Goal: Information Seeking & Learning: Find specific fact

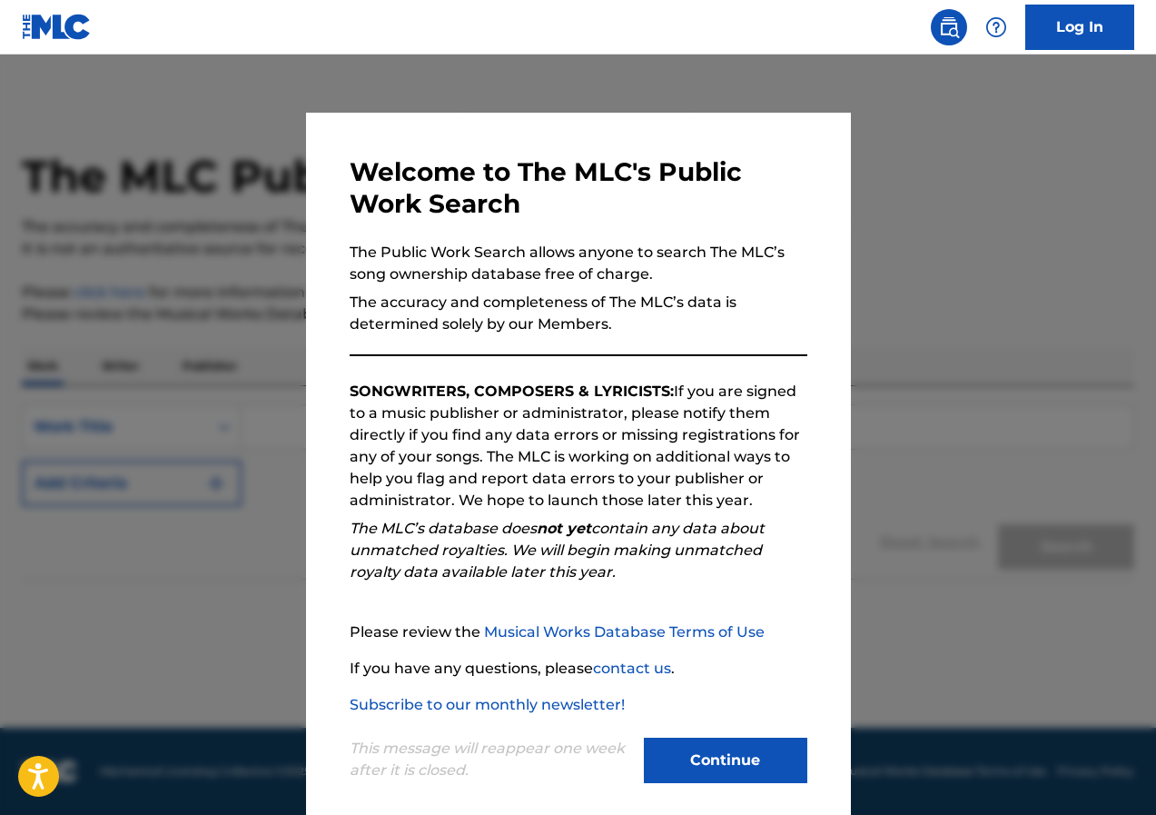
click at [726, 755] on button "Continue" at bounding box center [725, 759] width 163 height 45
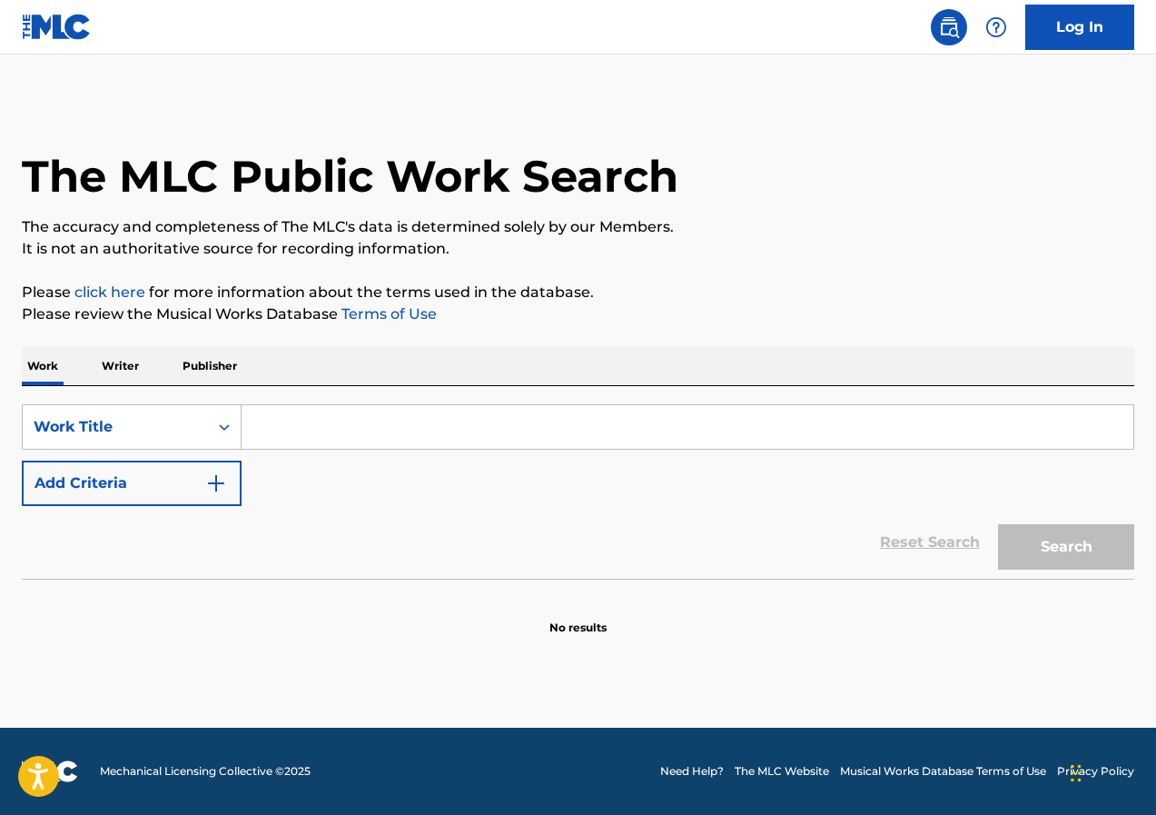
click at [131, 368] on p "Writer" at bounding box center [120, 366] width 48 height 38
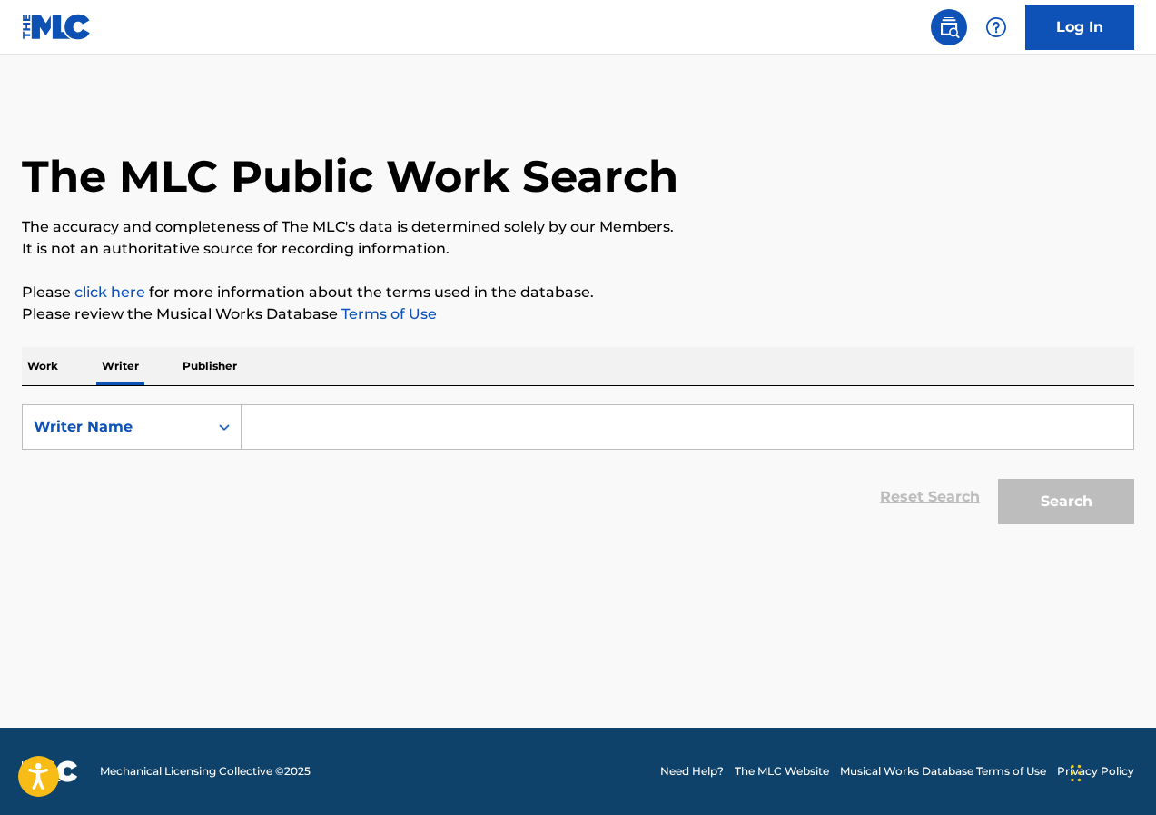
click at [320, 431] on input "Search Form" at bounding box center [688, 427] width 892 height 44
type input "sticca"
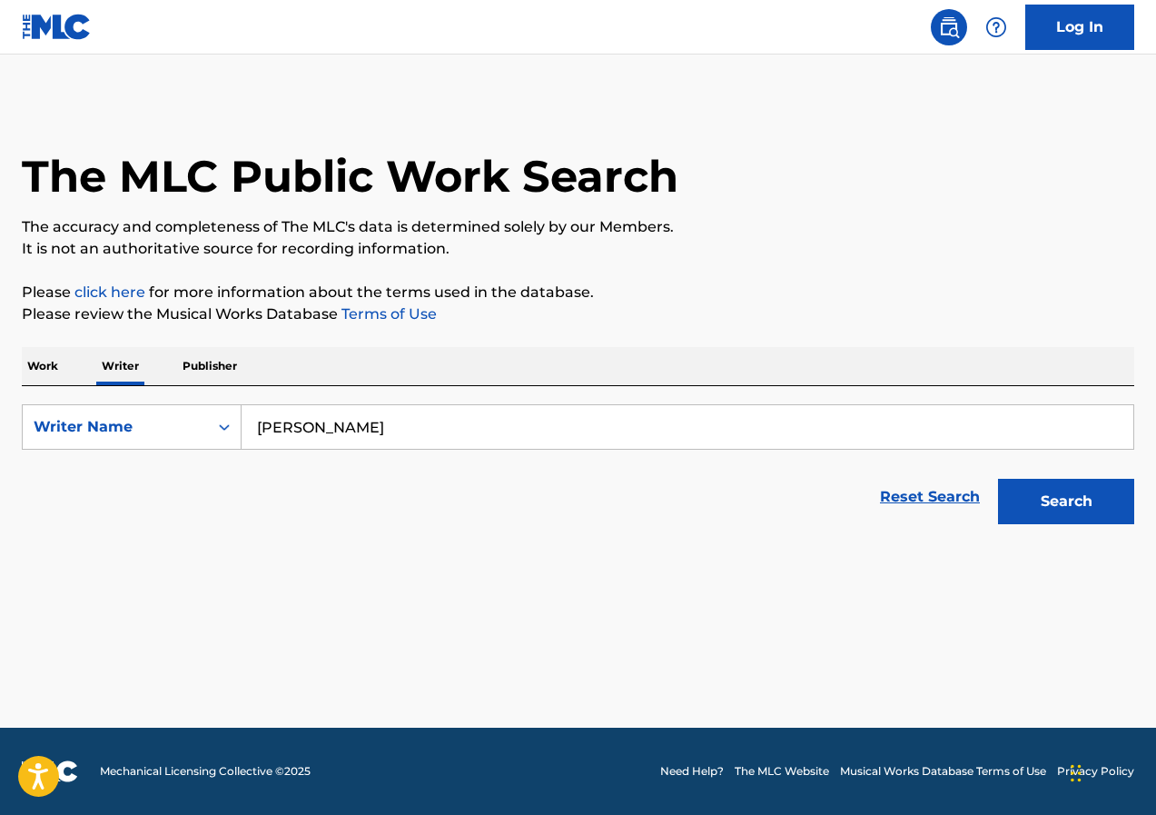
click at [1048, 509] on button "Search" at bounding box center [1066, 501] width 136 height 45
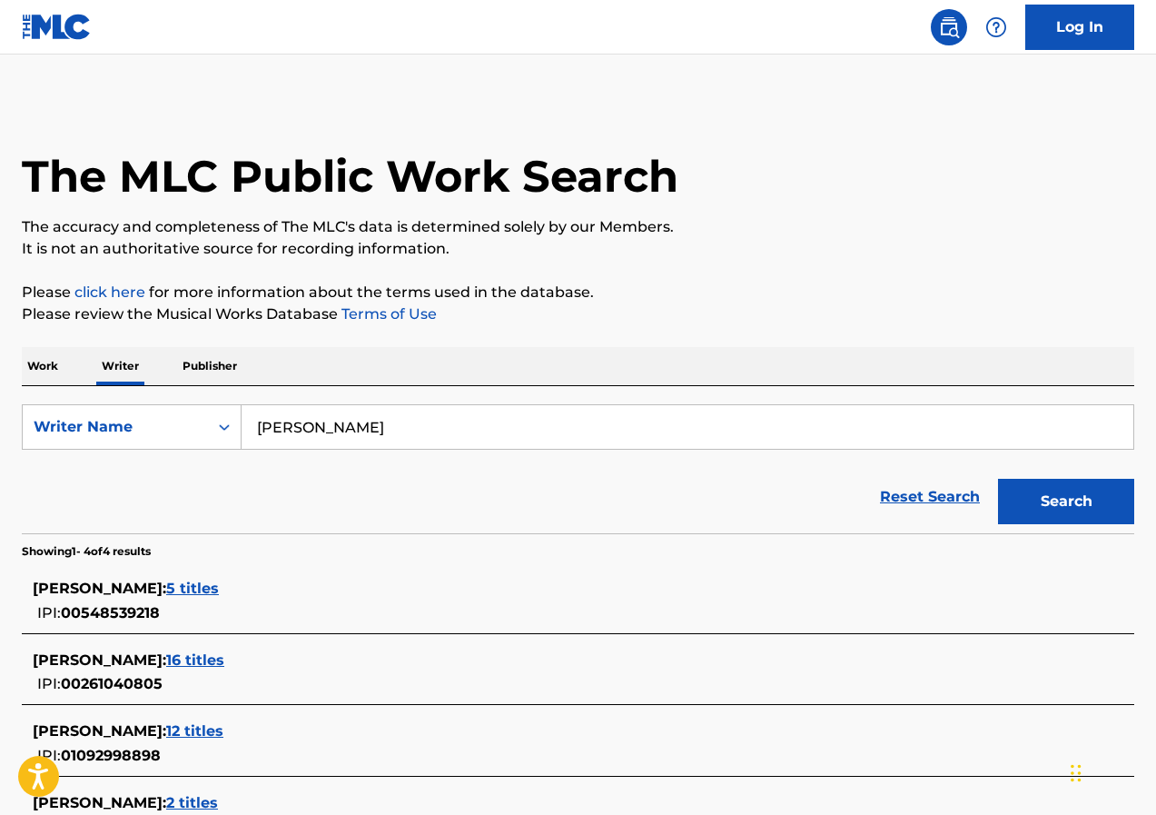
click at [223, 725] on span "12 titles" at bounding box center [194, 730] width 57 height 17
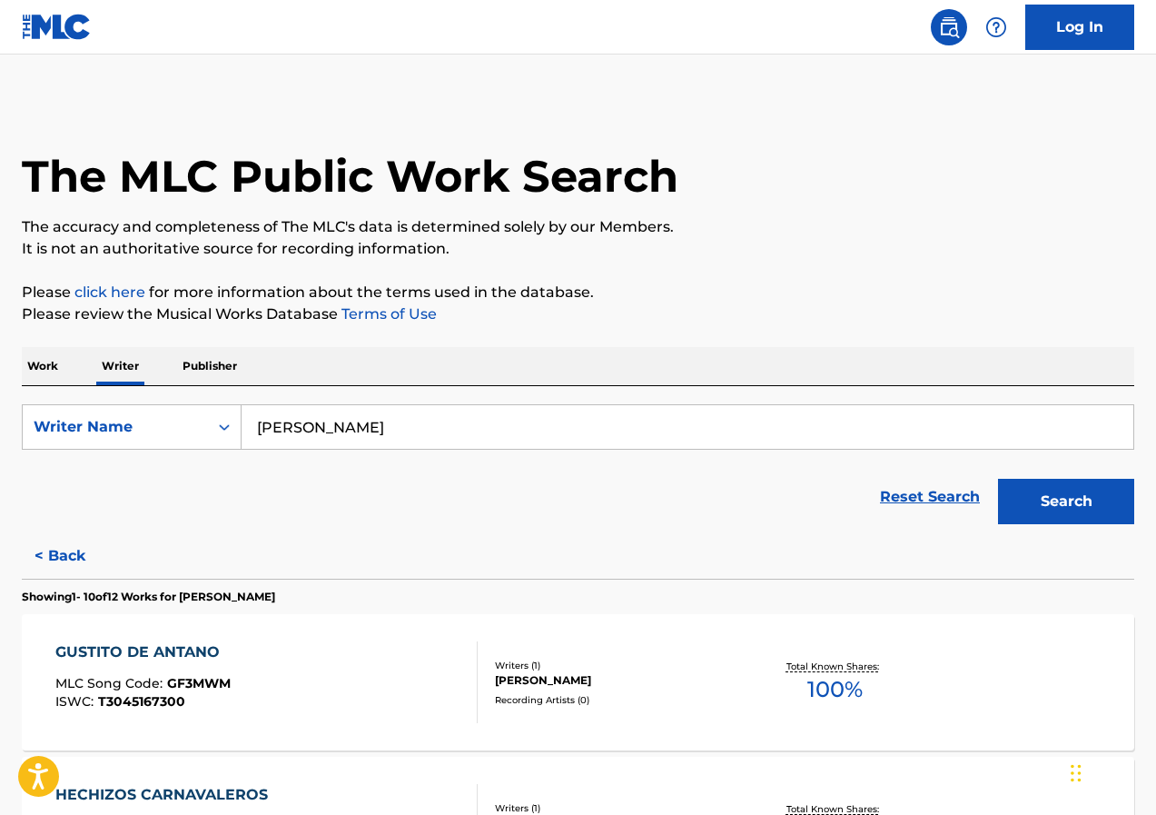
click at [572, 675] on div "RUBEN EXEQUIEL STICCA" at bounding box center [618, 680] width 247 height 16
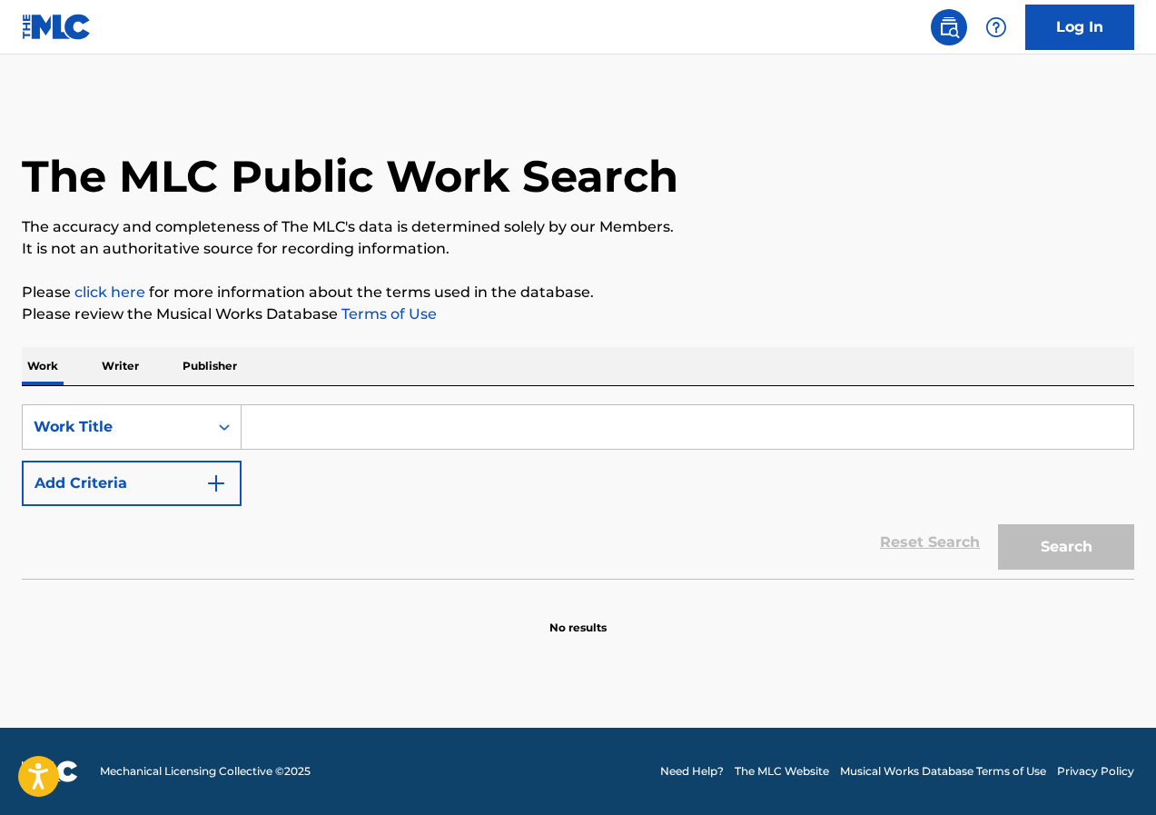
click at [124, 363] on p "Writer" at bounding box center [120, 366] width 48 height 38
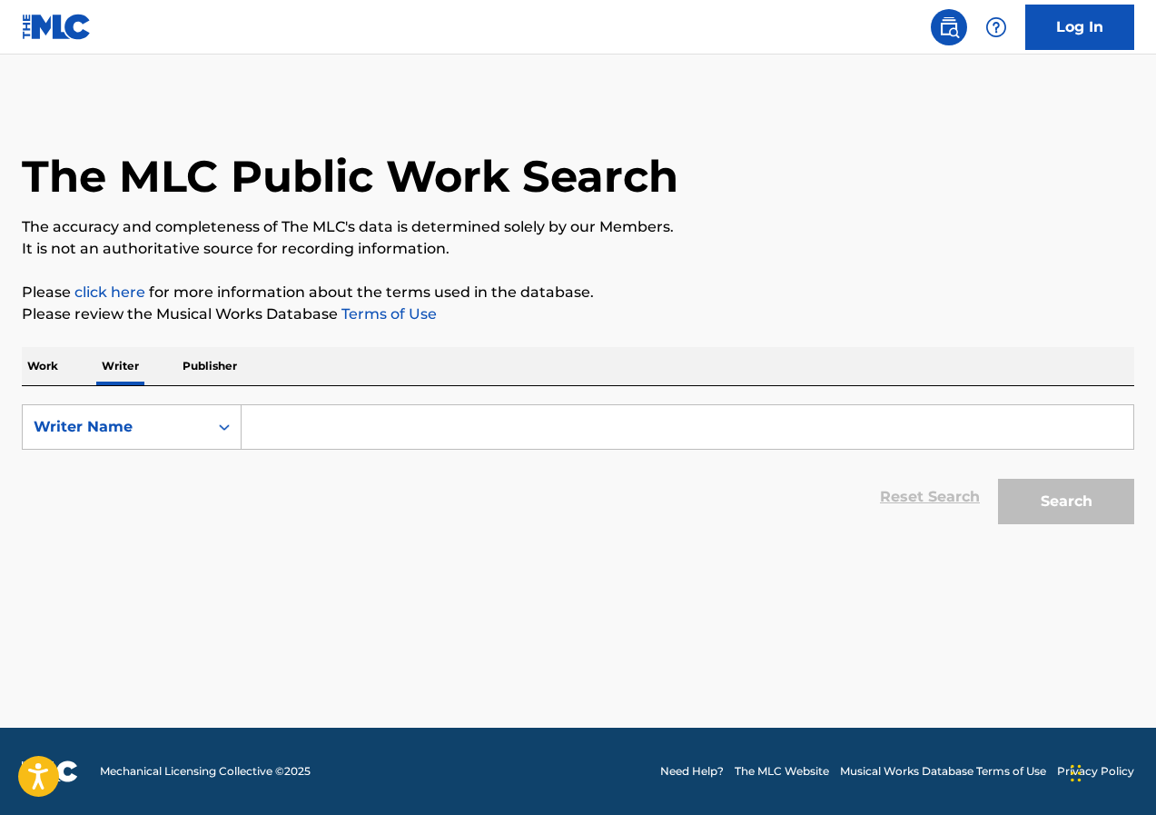
click at [392, 417] on input "Search Form" at bounding box center [688, 427] width 892 height 44
type input "q"
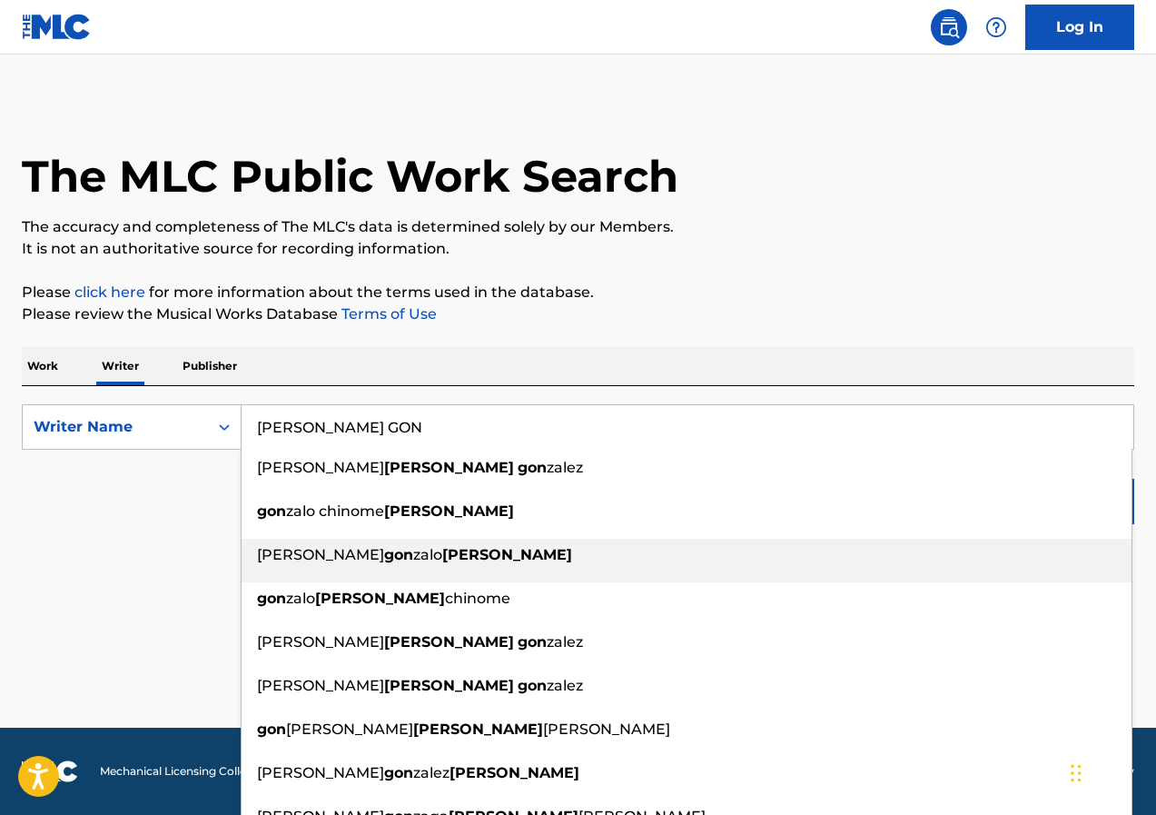
click at [413, 559] on span "zalo" at bounding box center [427, 554] width 29 height 17
type input "[PERSON_NAME]"
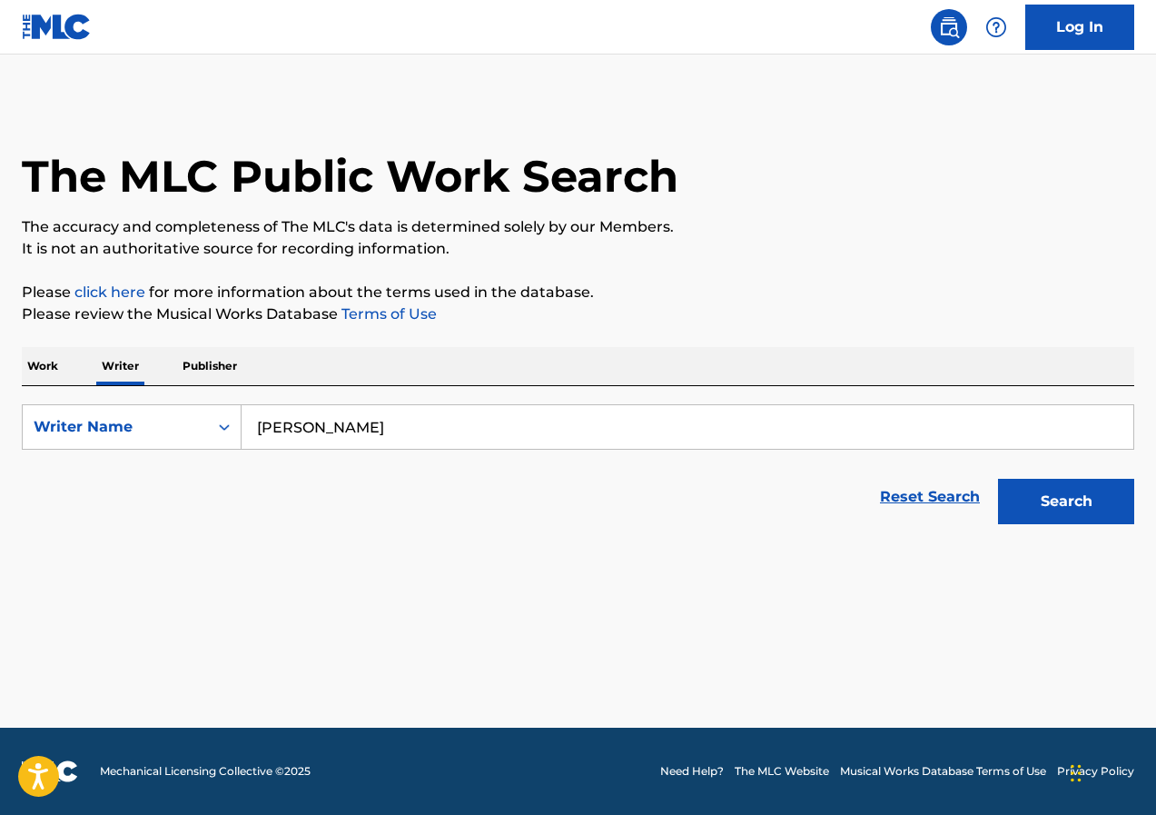
click at [1066, 502] on button "Search" at bounding box center [1066, 501] width 136 height 45
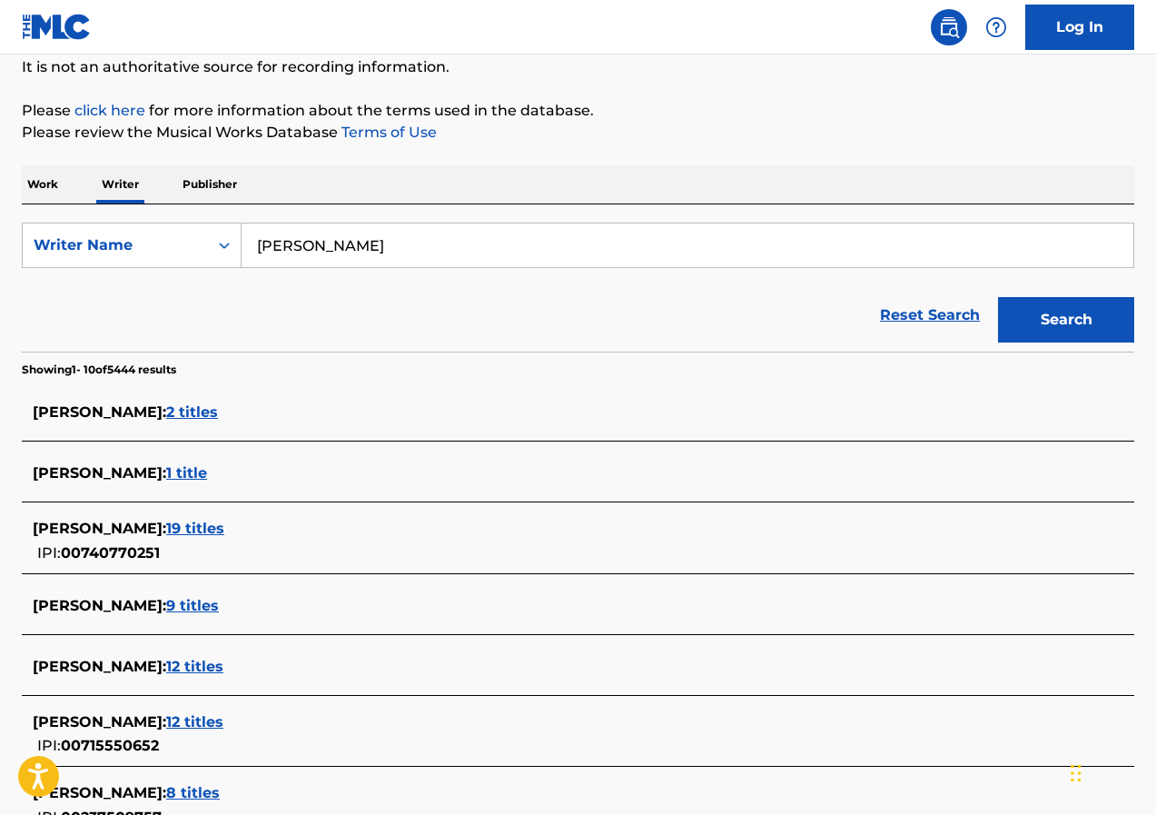
scroll to position [363, 0]
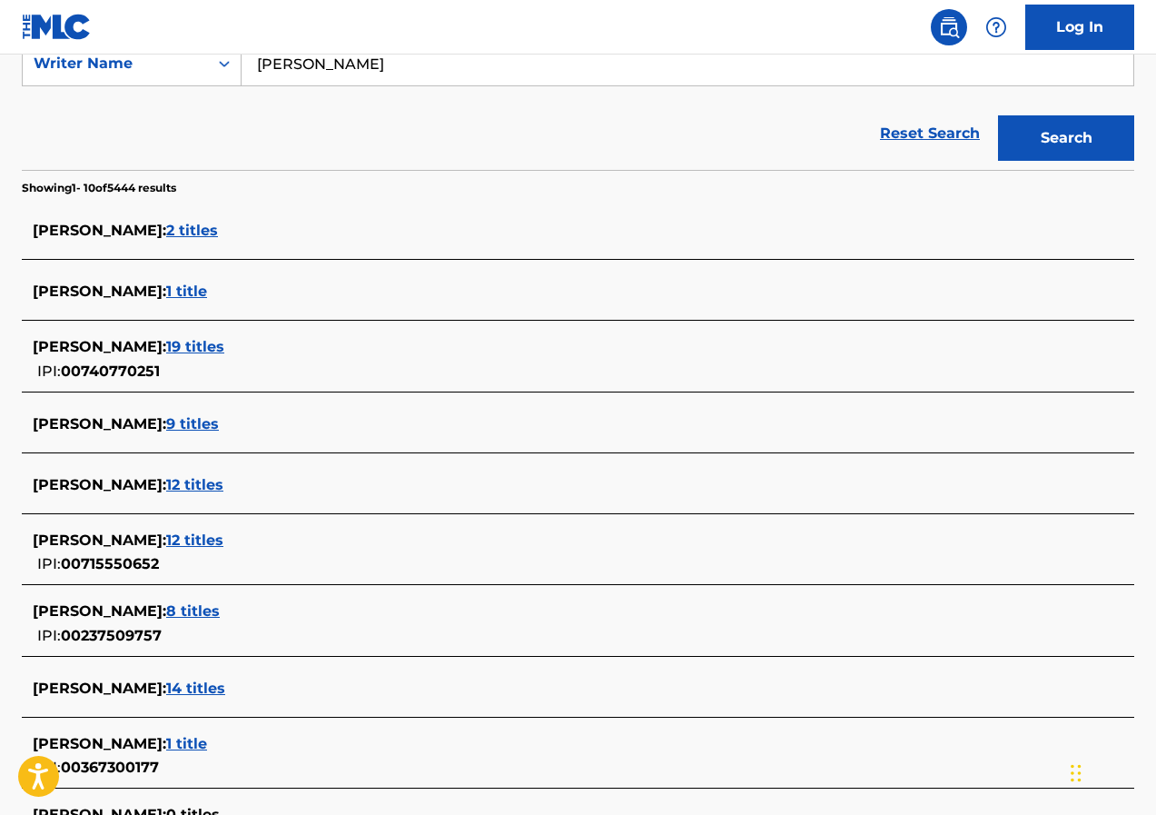
click at [224, 348] on span "19 titles" at bounding box center [195, 346] width 58 height 17
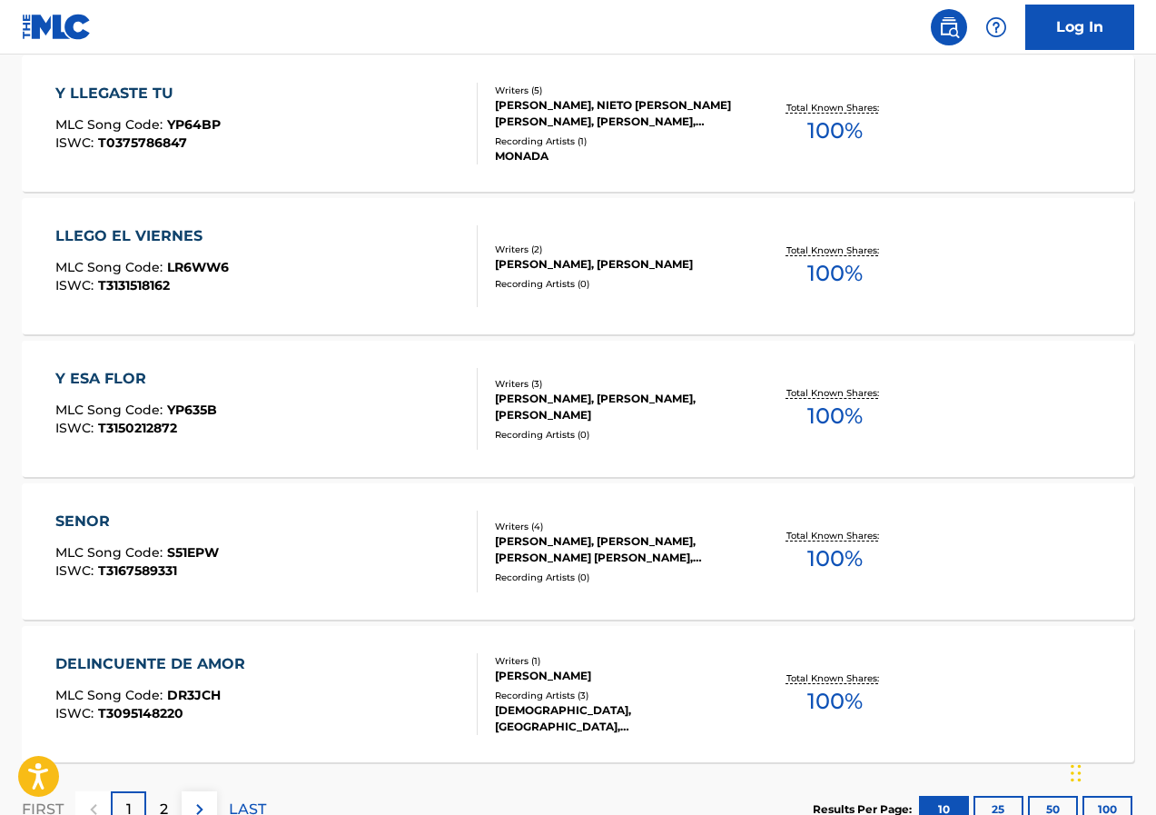
scroll to position [1362, 0]
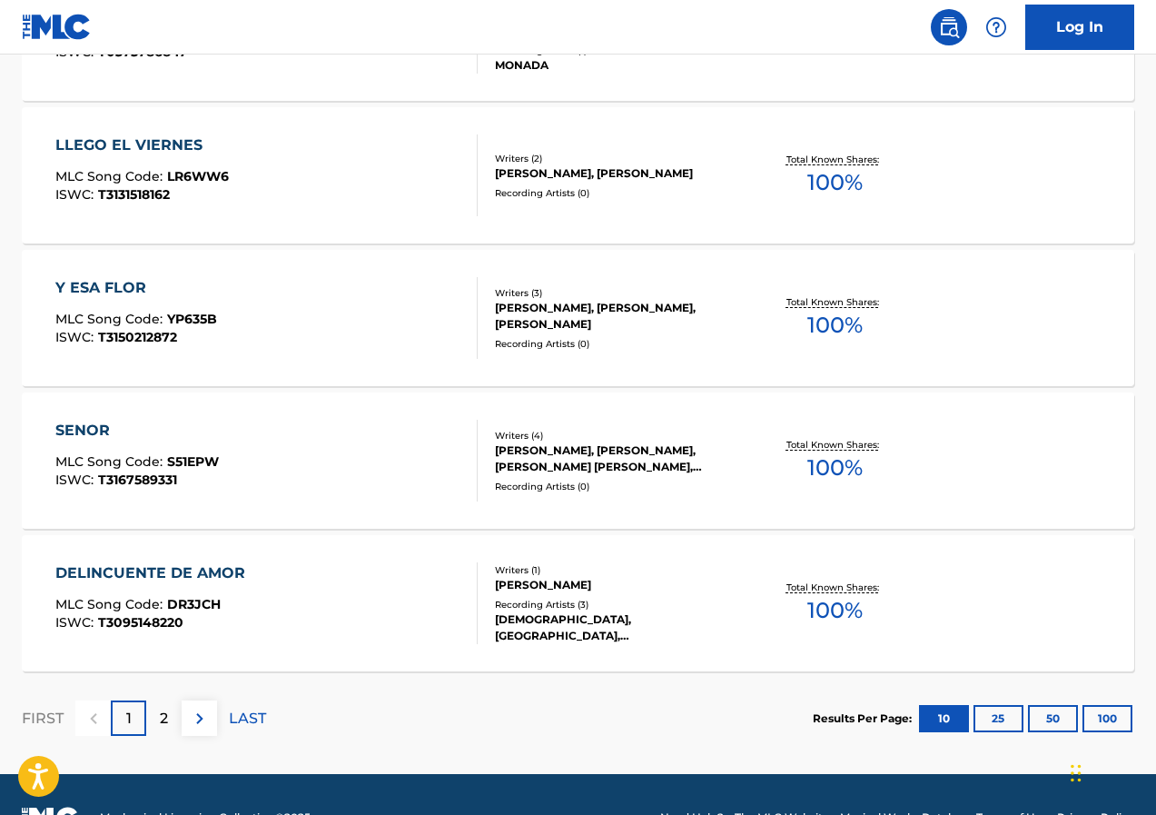
click at [153, 709] on div "2" at bounding box center [163, 717] width 35 height 35
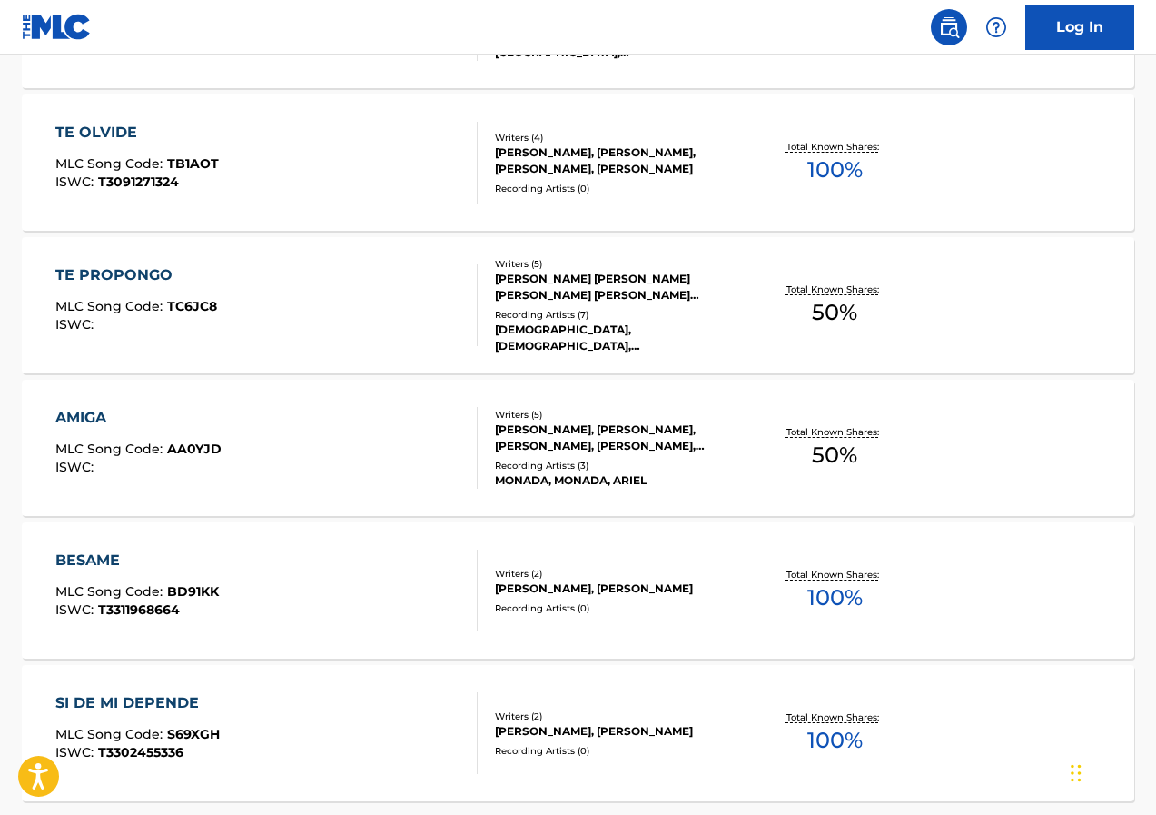
scroll to position [1181, 0]
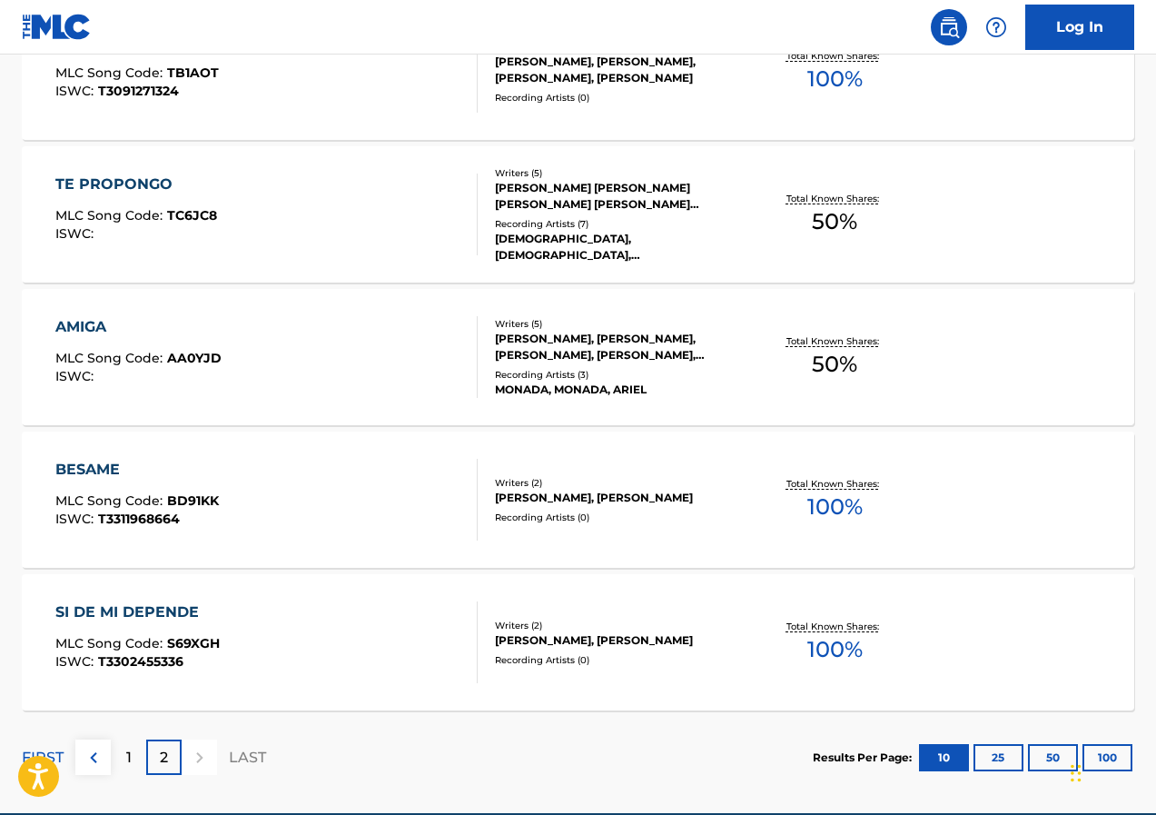
click at [577, 644] on div "[PERSON_NAME], [PERSON_NAME]" at bounding box center [618, 640] width 247 height 16
